Goal: Communication & Community: Answer question/provide support

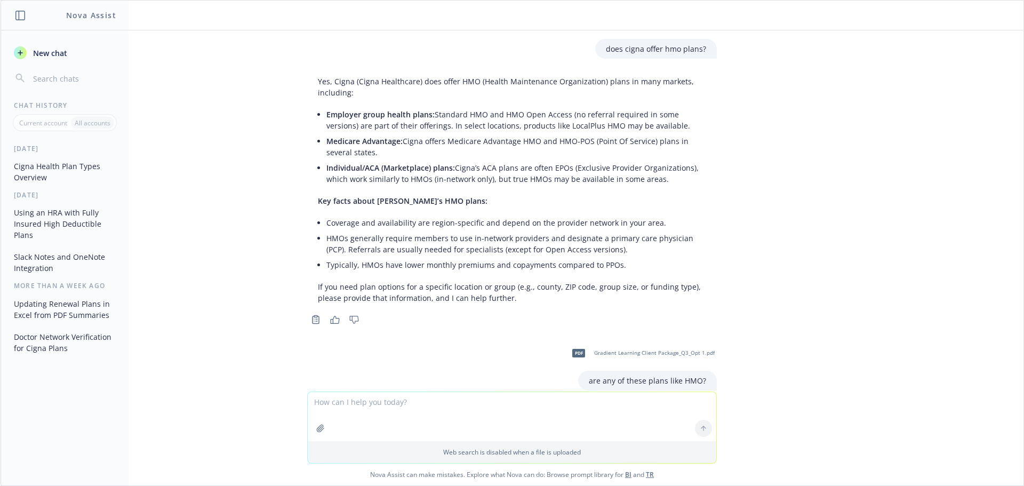
scroll to position [11495, 0]
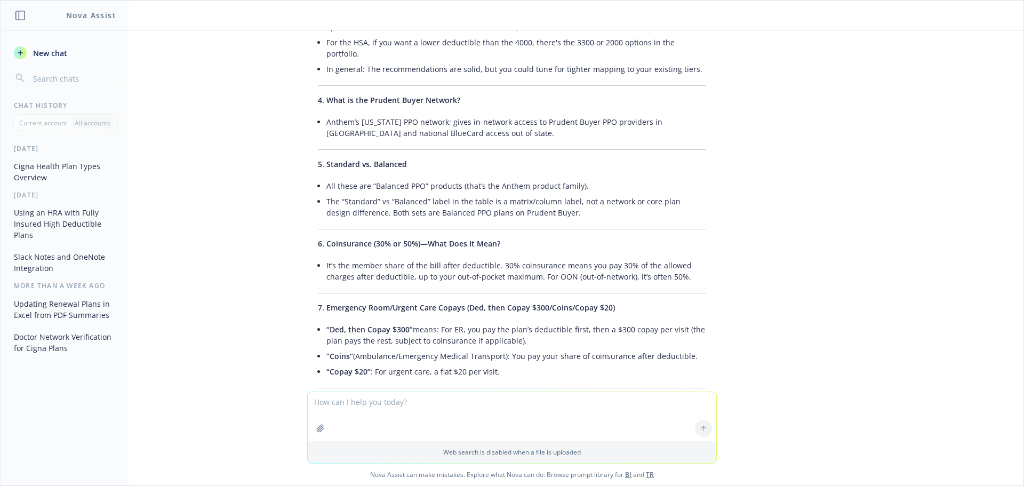
click at [443, 418] on textarea at bounding box center [512, 416] width 409 height 49
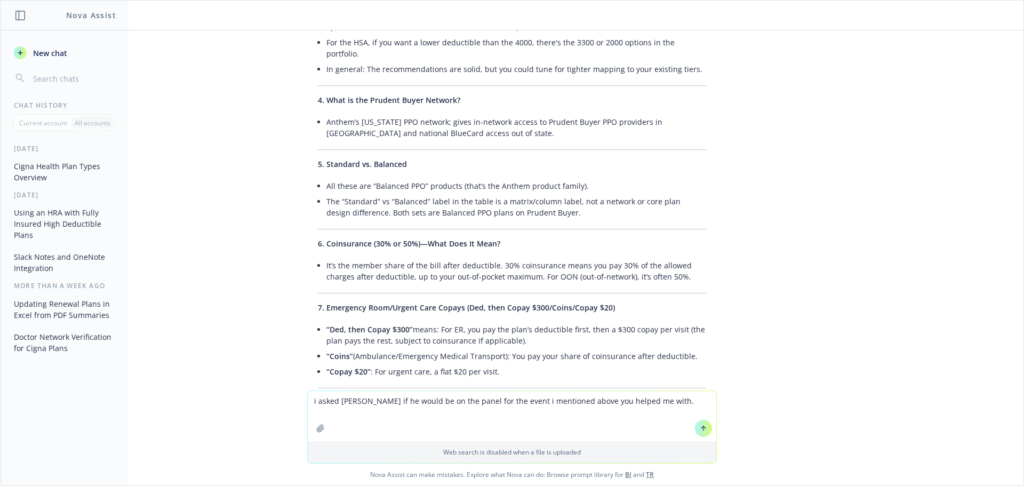
paste textarea "Thanks for chatting earlier. I spend pretty much all my time on the benefits si…"
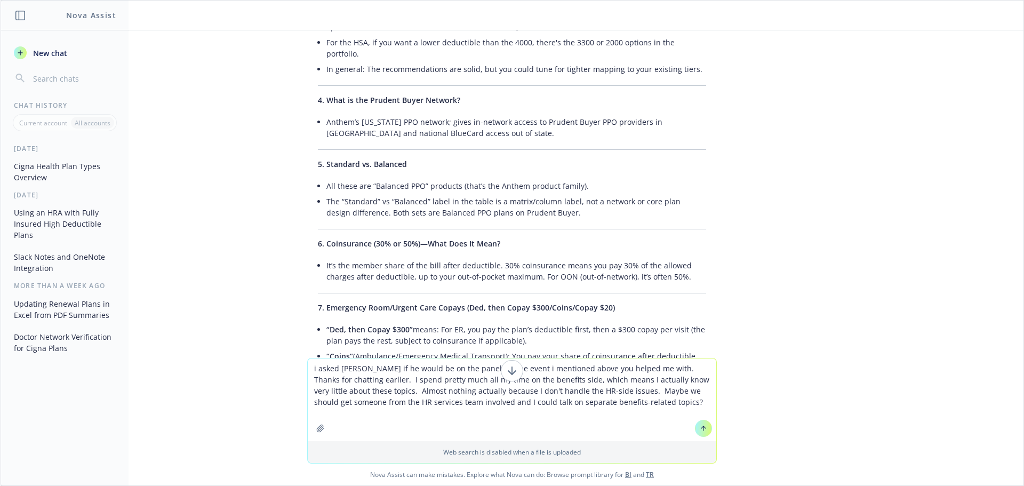
drag, startPoint x: 670, startPoint y: 366, endPoint x: 302, endPoint y: 361, distance: 368.0
click at [302, 361] on div "i asked [PERSON_NAME] if he would be on the panel for the event i mentioned abo…" at bounding box center [512, 421] width 1023 height 127
click at [549, 380] on textarea "i asked [PERSON_NAME] if he would be on the panel for the event i mentioned abo…" at bounding box center [512, 399] width 409 height 83
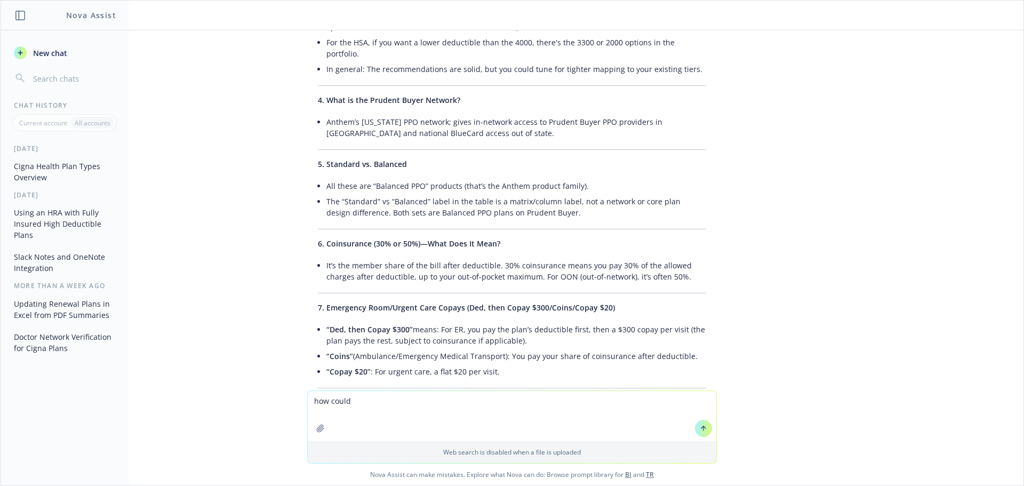
click at [546, 397] on textarea "how could" at bounding box center [512, 416] width 409 height 50
paste textarea "Thanks for chatting earlier. I spend pretty much all my time on the benefits si…"
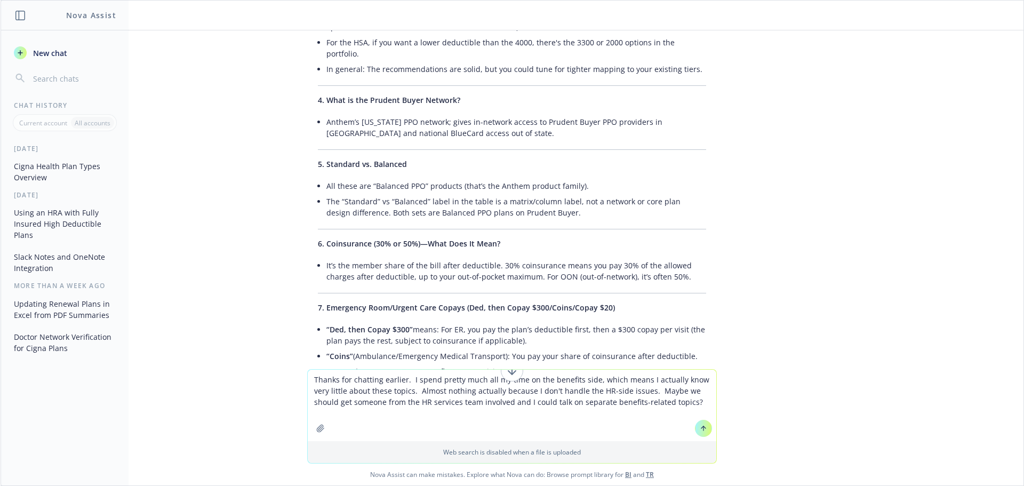
drag, startPoint x: 592, startPoint y: 378, endPoint x: 251, endPoint y: 375, distance: 341.4
click at [251, 375] on div "Thanks for chatting earlier. I spend pretty much all my time on the benefits si…" at bounding box center [512, 427] width 1023 height 116
click at [494, 404] on textarea "Thanks for chatting earlier. I spend pretty much all my time on the benefits si…" at bounding box center [512, 405] width 409 height 71
click at [405, 413] on textarea "Thanks for chatting earlier. I spend pretty much all my time on the benefits si…" at bounding box center [512, 405] width 409 height 71
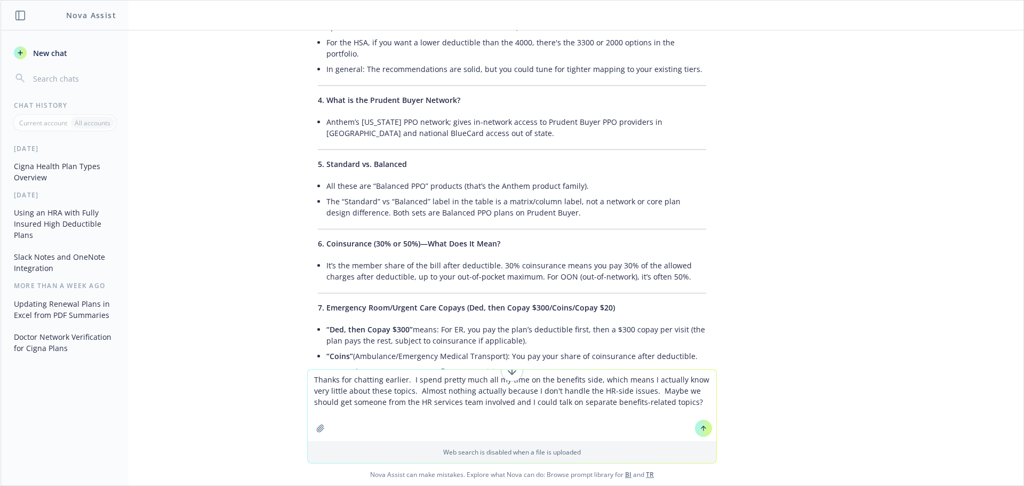
click at [576, 402] on textarea "Thanks for chatting earlier. I spend pretty much all my time on the benefits si…" at bounding box center [512, 405] width 409 height 71
type textarea "Thanks for chatting earlier. I spend pretty much all my time on the benefits si…"
